Goal: Information Seeking & Learning: Learn about a topic

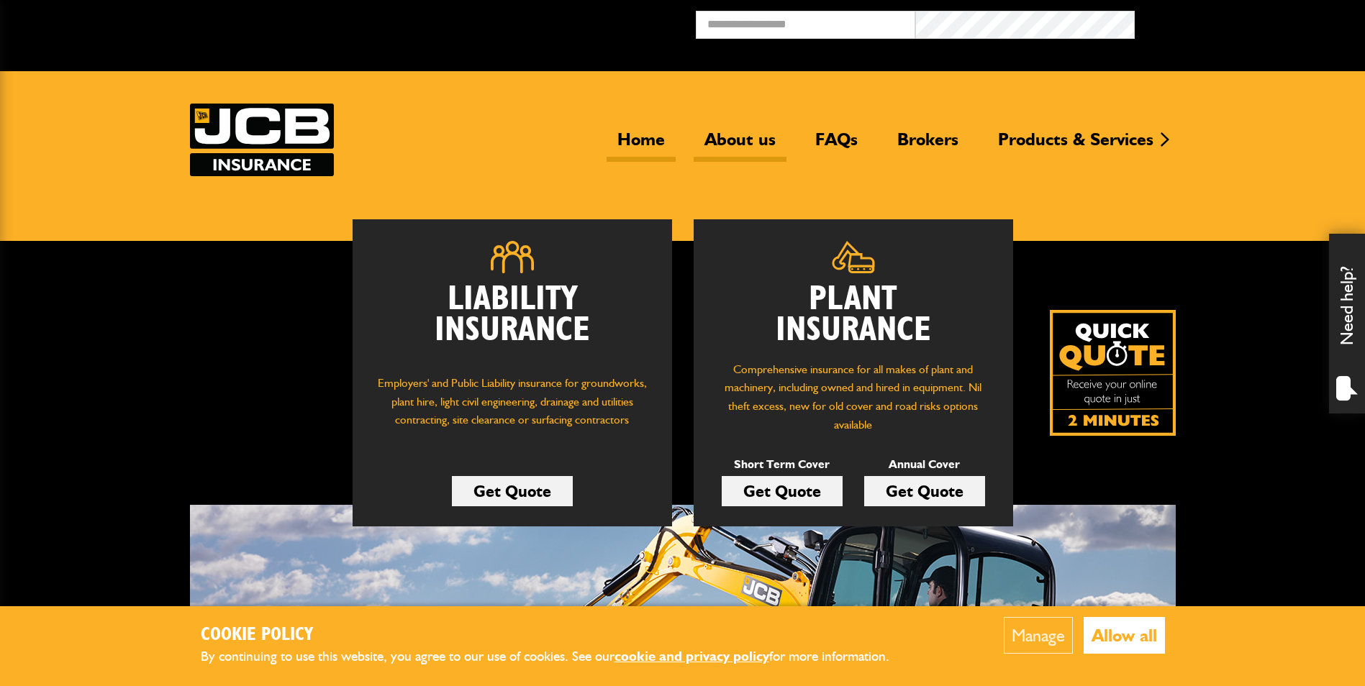
click at [710, 135] on link "About us" at bounding box center [740, 145] width 93 height 33
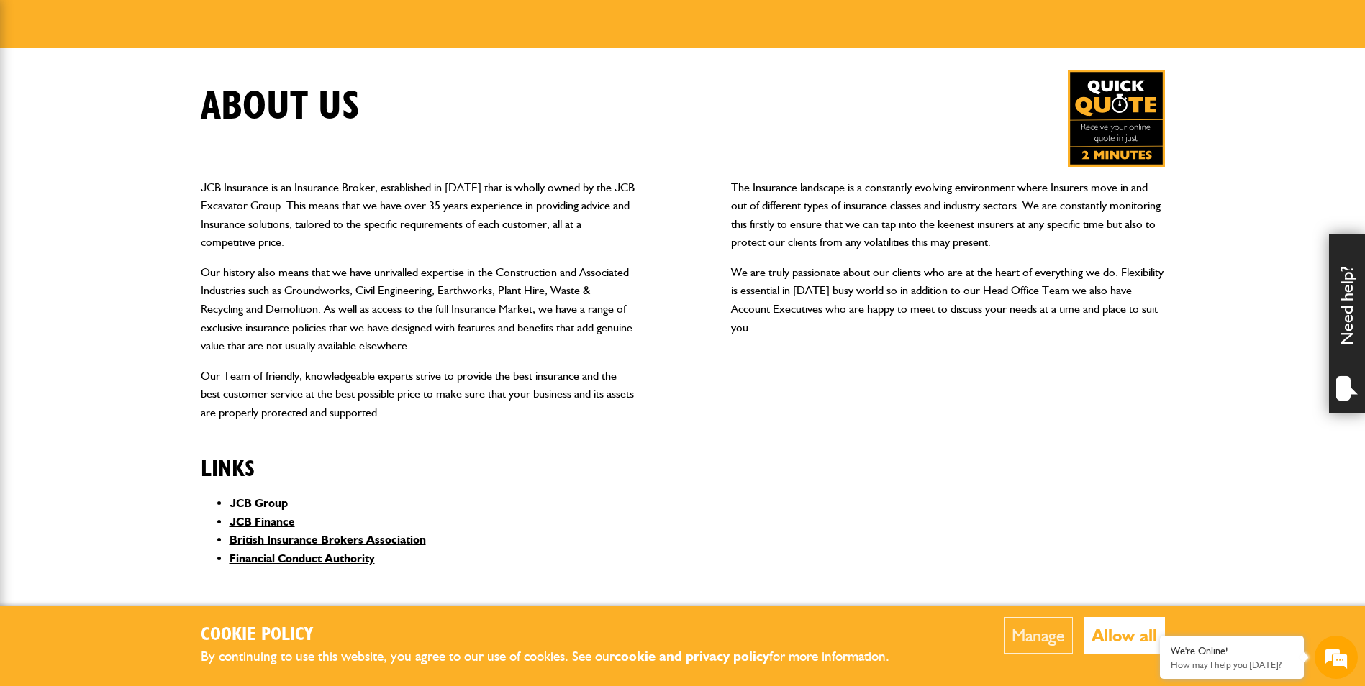
scroll to position [216, 0]
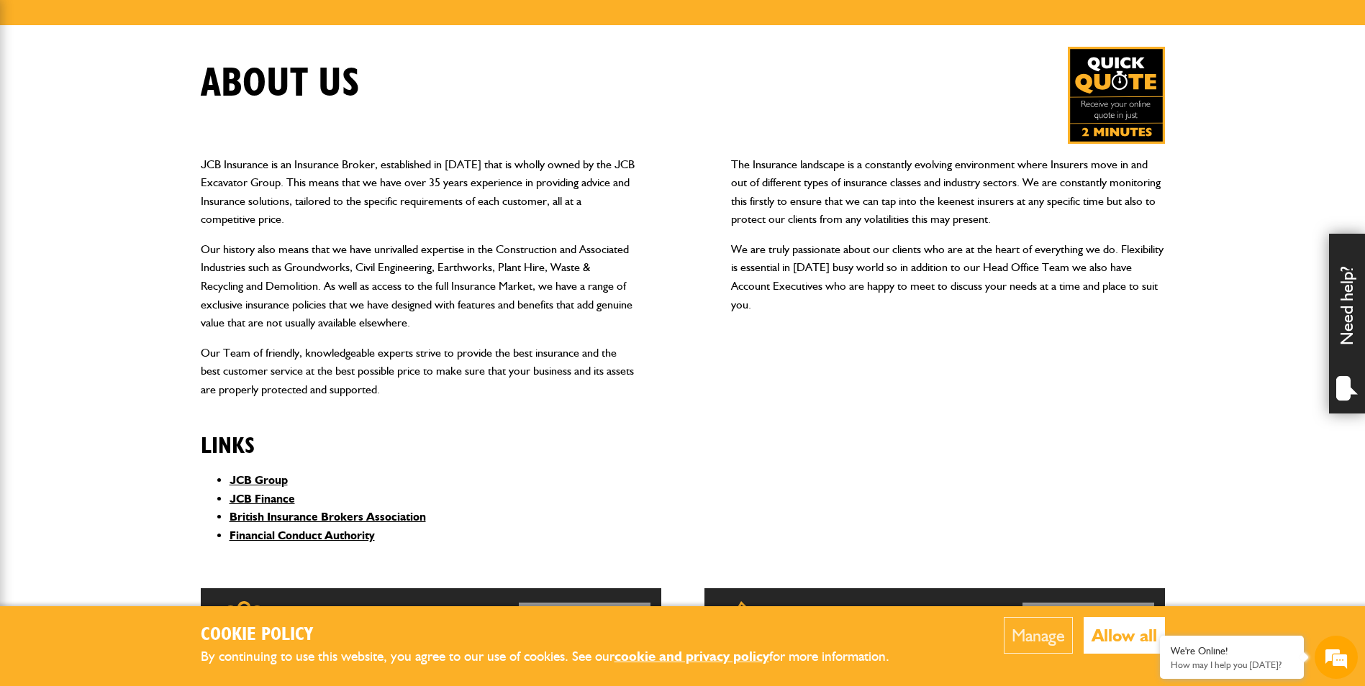
click at [606, 302] on p "Our history also means that we have unrivalled expertise in the Construction an…" at bounding box center [418, 286] width 434 height 92
click at [1066, 313] on p "We are truly passionate about our clients who are at the heart of everything we…" at bounding box center [948, 276] width 434 height 73
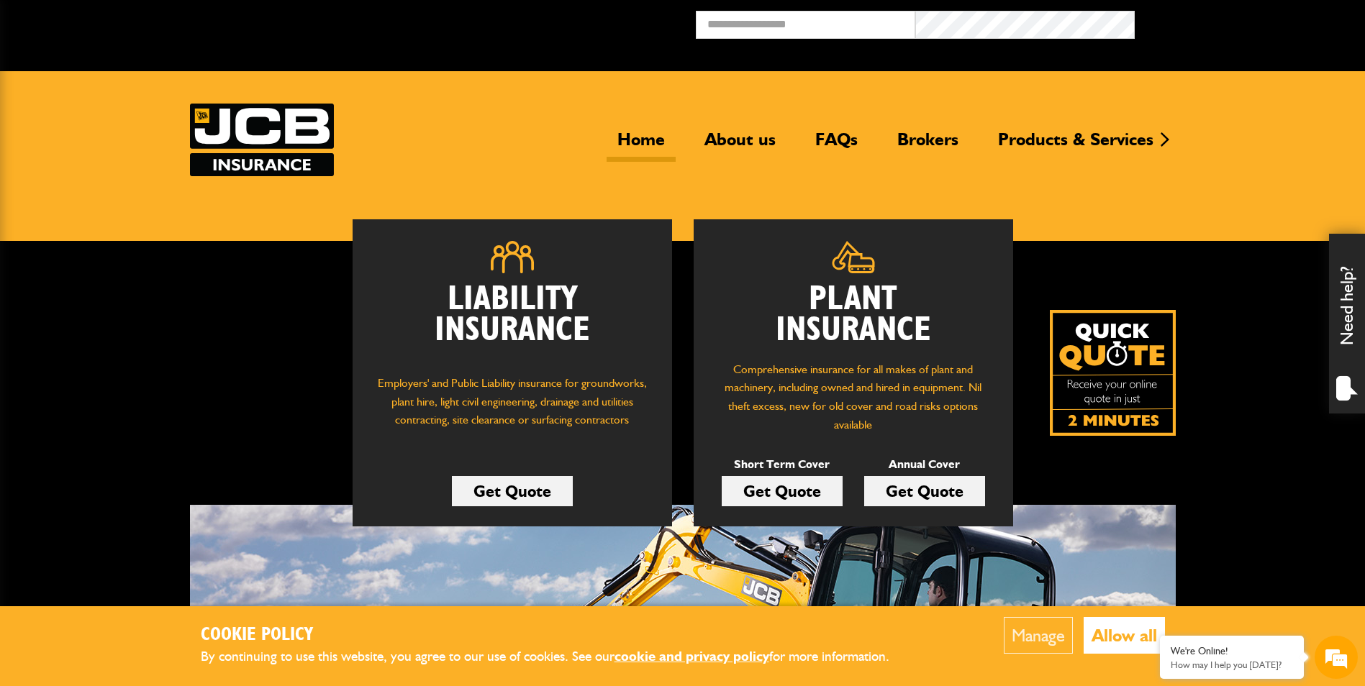
click at [1104, 634] on button "Allow all" at bounding box center [1124, 635] width 81 height 37
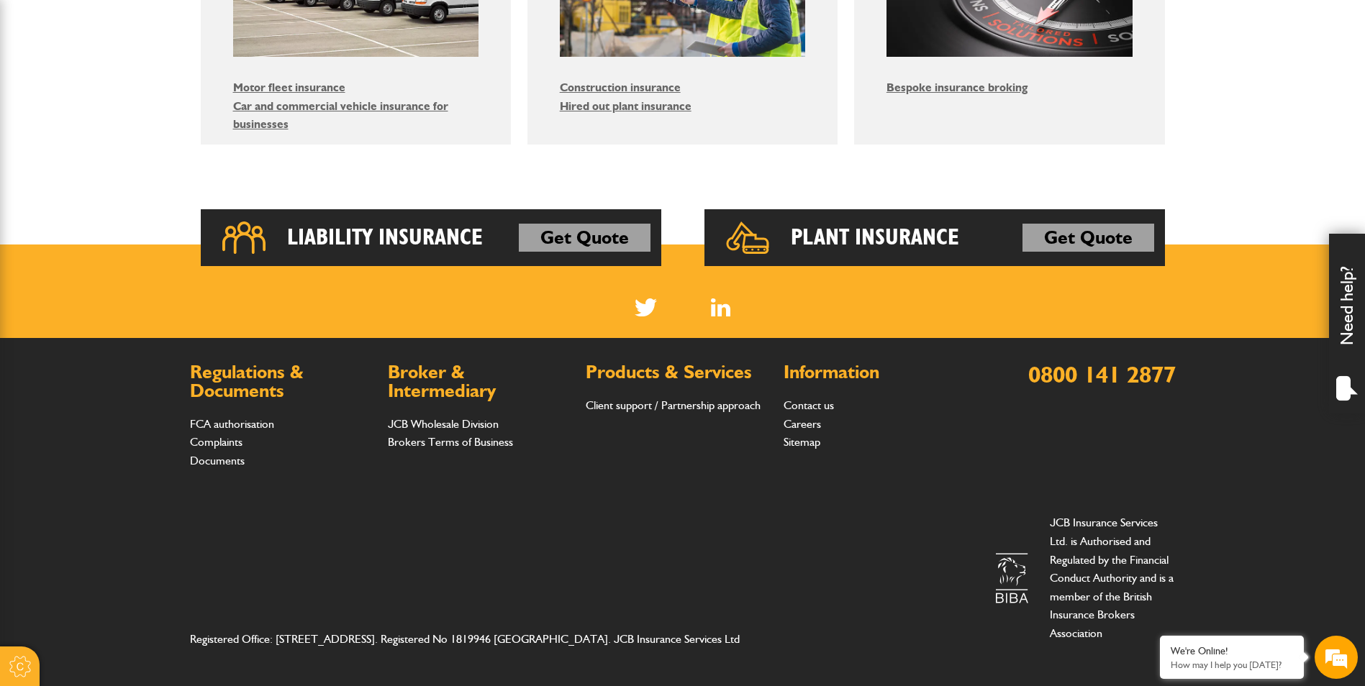
scroll to position [1008, 0]
click at [771, 514] on div "Registered Office: [STREET_ADDRESS]. Registered No 1819946 [GEOGRAPHIC_DATA]. J…" at bounding box center [683, 578] width 986 height 152
